Goal: Transaction & Acquisition: Purchase product/service

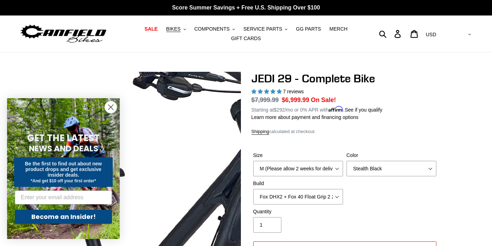
select select "highest-rating"
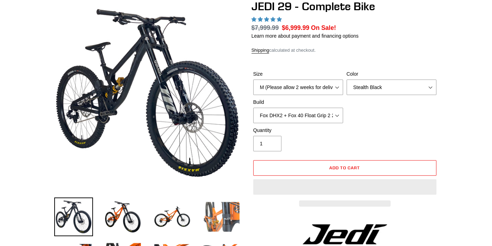
scroll to position [72, 0]
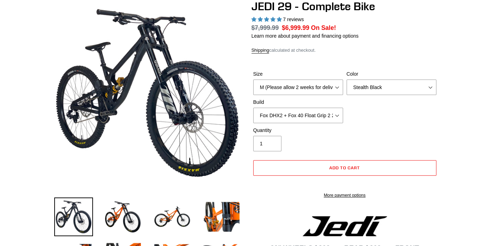
select select "highest-rating"
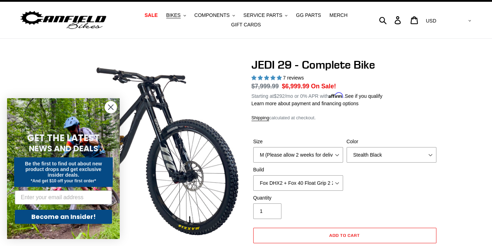
scroll to position [0, 0]
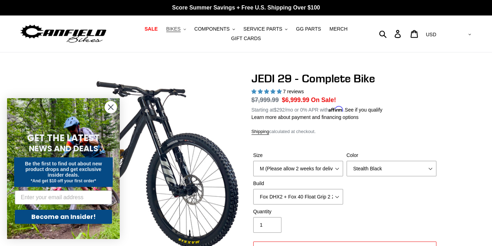
click at [176, 27] on span "BIKES" at bounding box center [173, 29] width 14 height 6
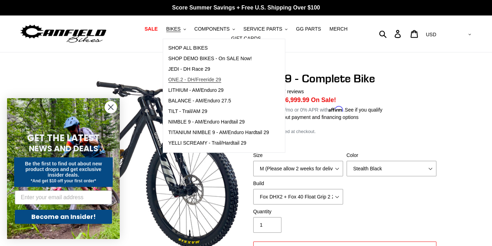
click at [213, 78] on span "ONE.2 - DH/Freeride 29" at bounding box center [194, 80] width 53 height 6
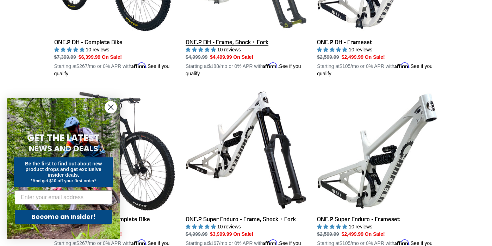
scroll to position [297, 0]
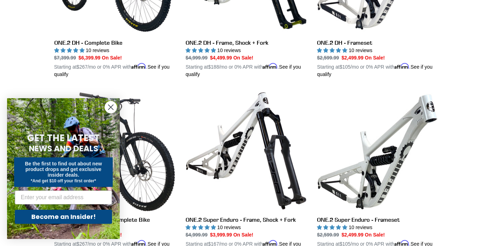
click at [112, 108] on circle "Close dialog" at bounding box center [111, 108] width 12 height 12
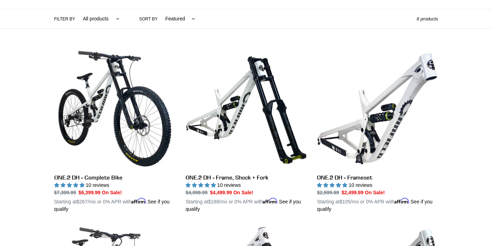
scroll to position [155, 0]
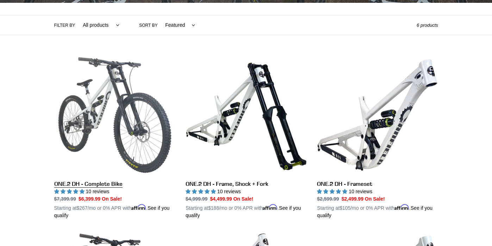
click at [112, 108] on link "ONE.2 DH - Complete Bike" at bounding box center [114, 137] width 121 height 165
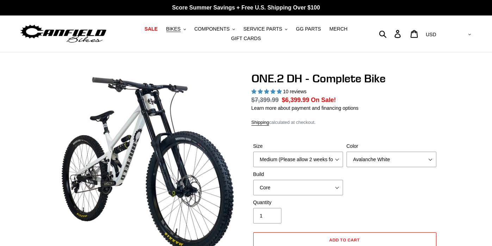
select select "highest-rating"
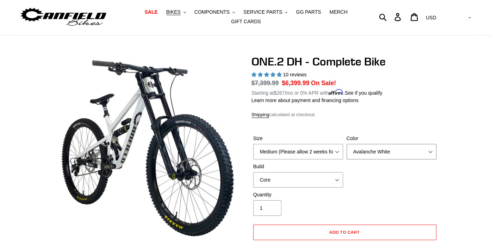
click at [353, 152] on select "Avalanche White Bentonite Grey" at bounding box center [392, 152] width 90 height 16
select select "Bentonite Grey"
click at [347, 144] on select "Avalanche White Bentonite Grey" at bounding box center [392, 152] width 90 height 16
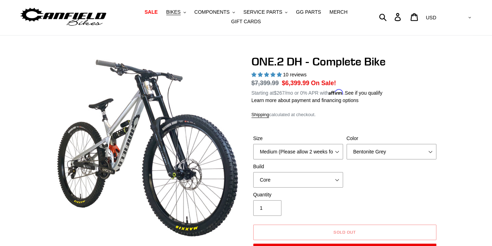
click at [324, 169] on label "Build" at bounding box center [298, 166] width 90 height 7
click at [324, 172] on select "Core Pro" at bounding box center [298, 180] width 90 height 16
click at [309, 153] on select "Medium (Please allow 2 weeks for delivery) Large (Sold Out)" at bounding box center [298, 152] width 90 height 16
click at [253, 144] on select "Medium (Please allow 2 weeks for delivery) Large (Sold Out)" at bounding box center [298, 152] width 90 height 16
click at [315, 178] on select "Core Pro" at bounding box center [298, 180] width 90 height 16
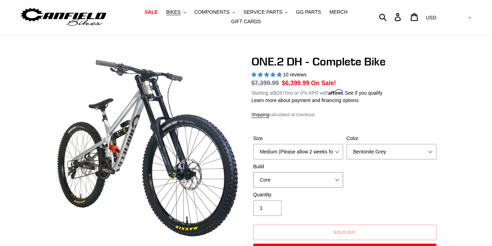
select select "Pro"
click at [253, 172] on select "Core Pro" at bounding box center [298, 180] width 90 height 16
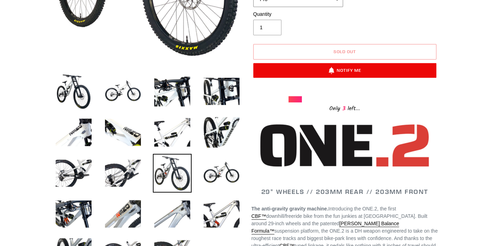
scroll to position [198, 0]
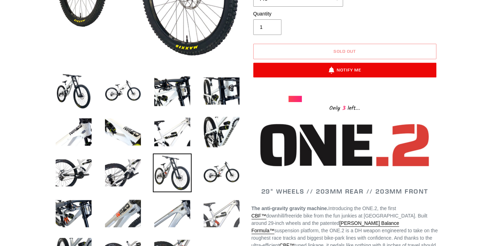
click at [227, 211] on img at bounding box center [221, 214] width 39 height 39
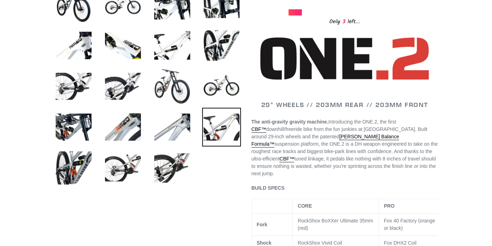
scroll to position [296, 0]
